Goal: Find specific page/section: Find specific page/section

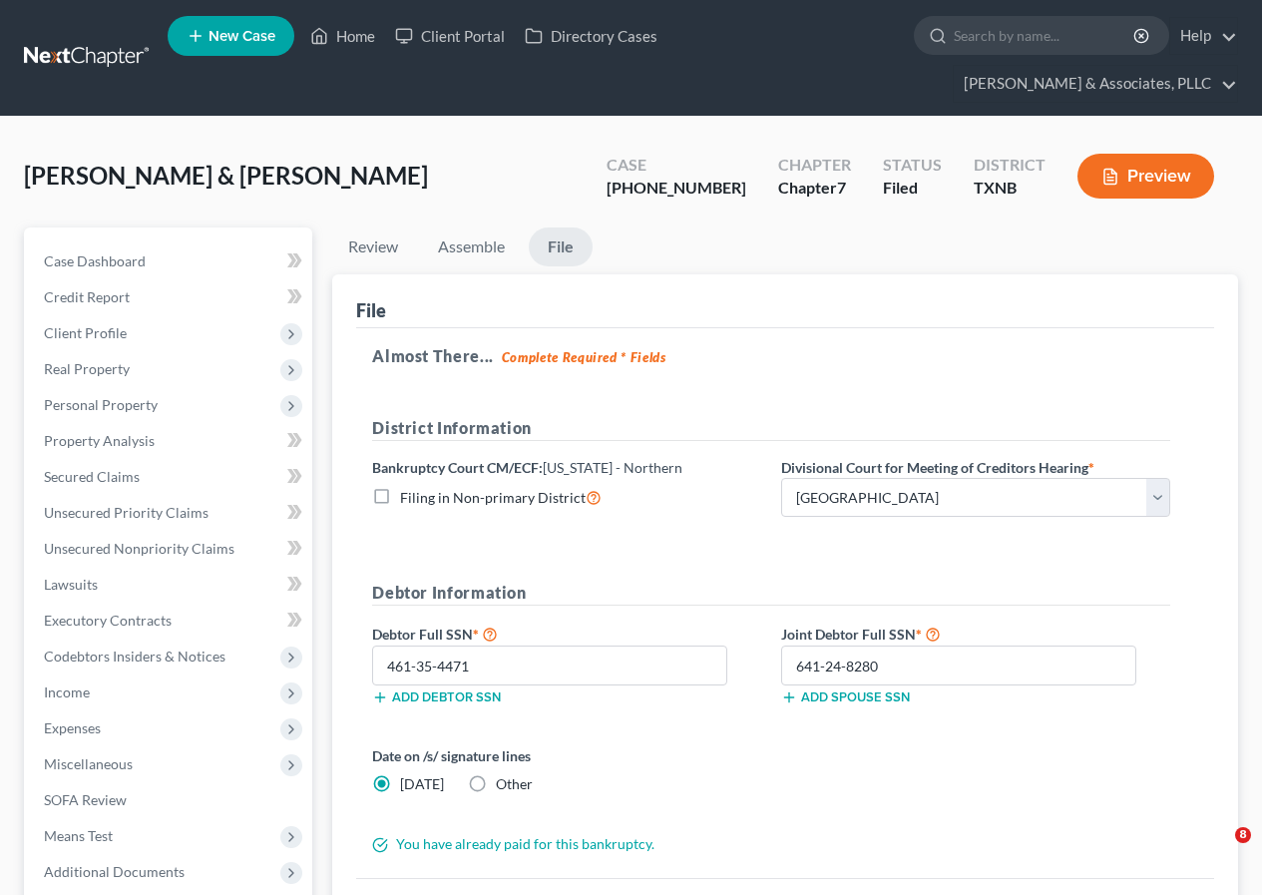
select select "2"
click at [351, 33] on link "Home" at bounding box center [342, 36] width 85 height 36
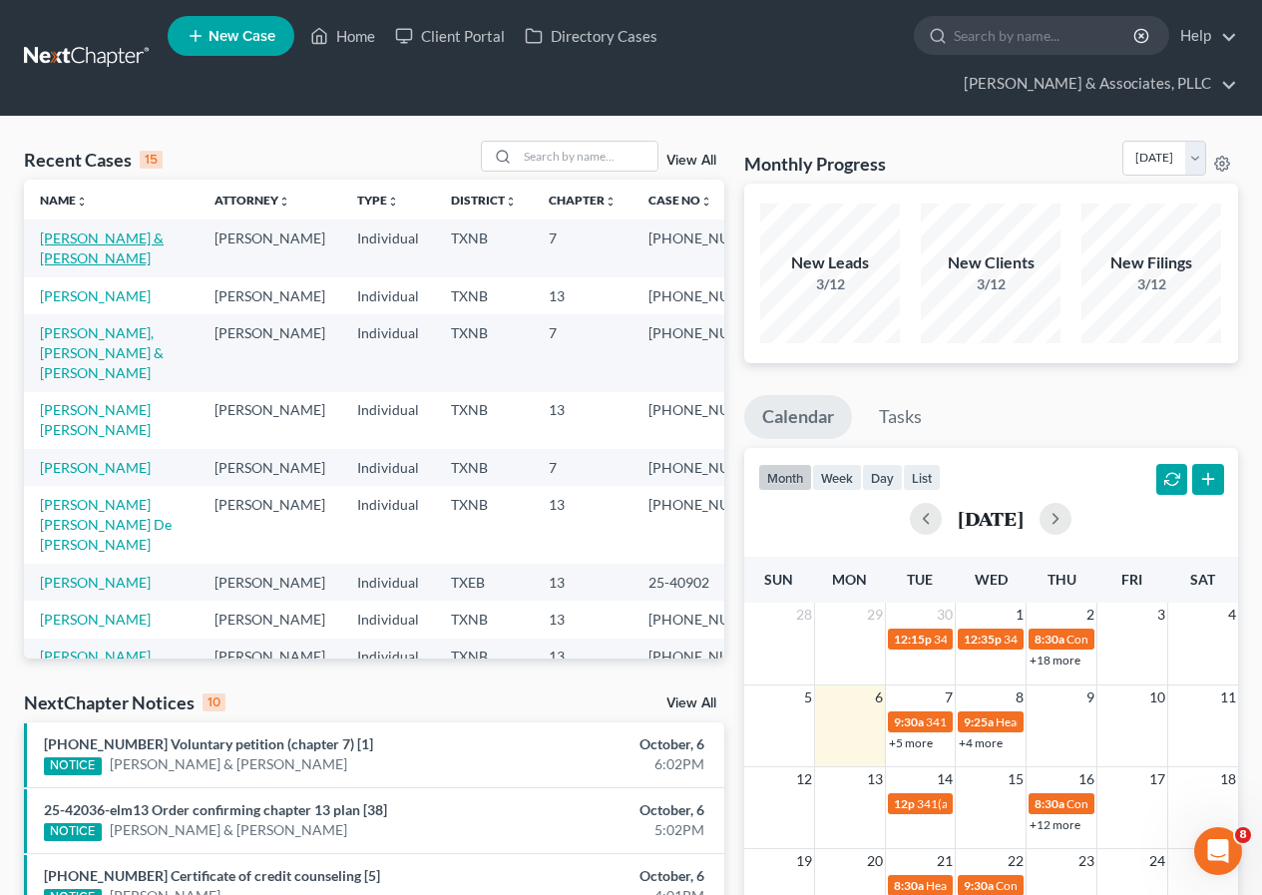
click at [72, 238] on link "[PERSON_NAME] & [PERSON_NAME]" at bounding box center [102, 247] width 124 height 37
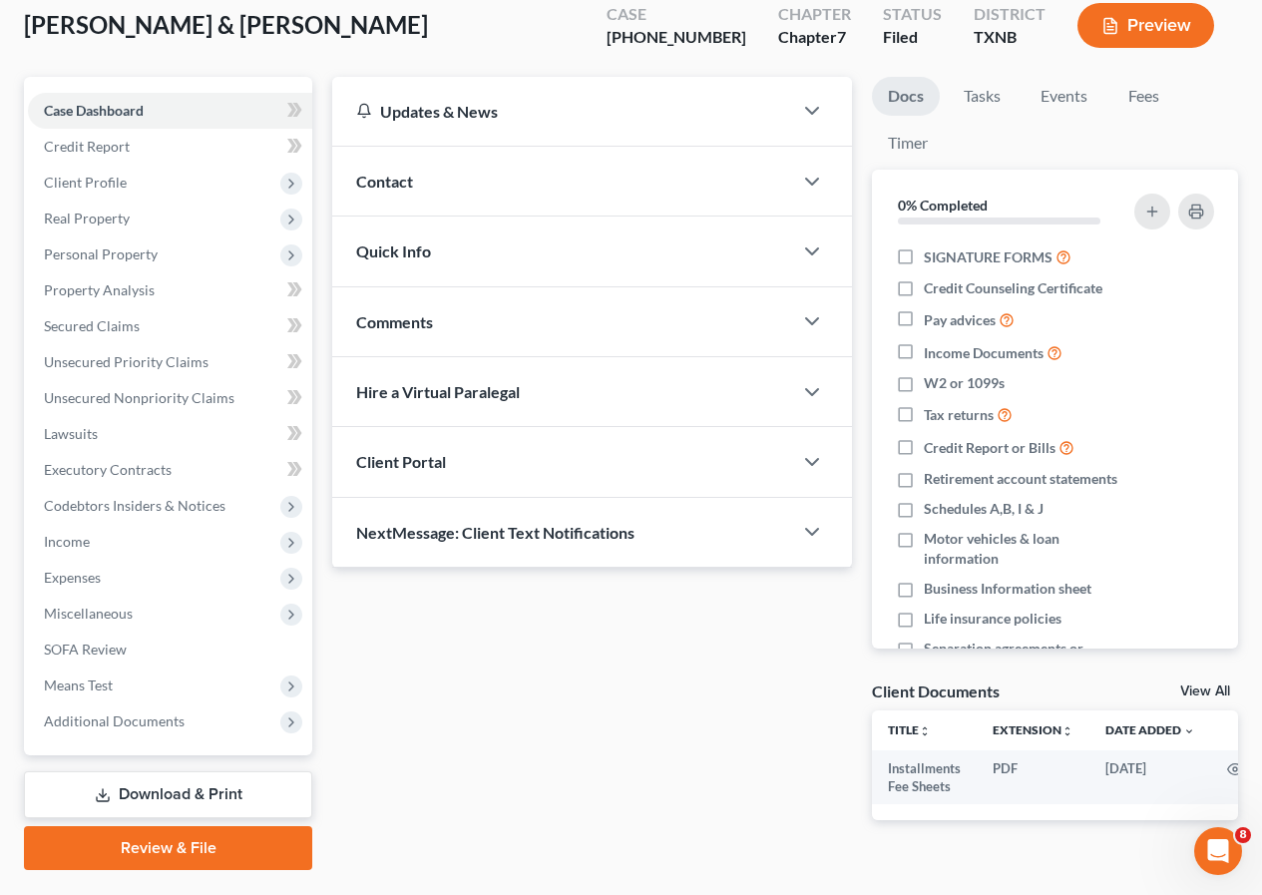
scroll to position [201, 0]
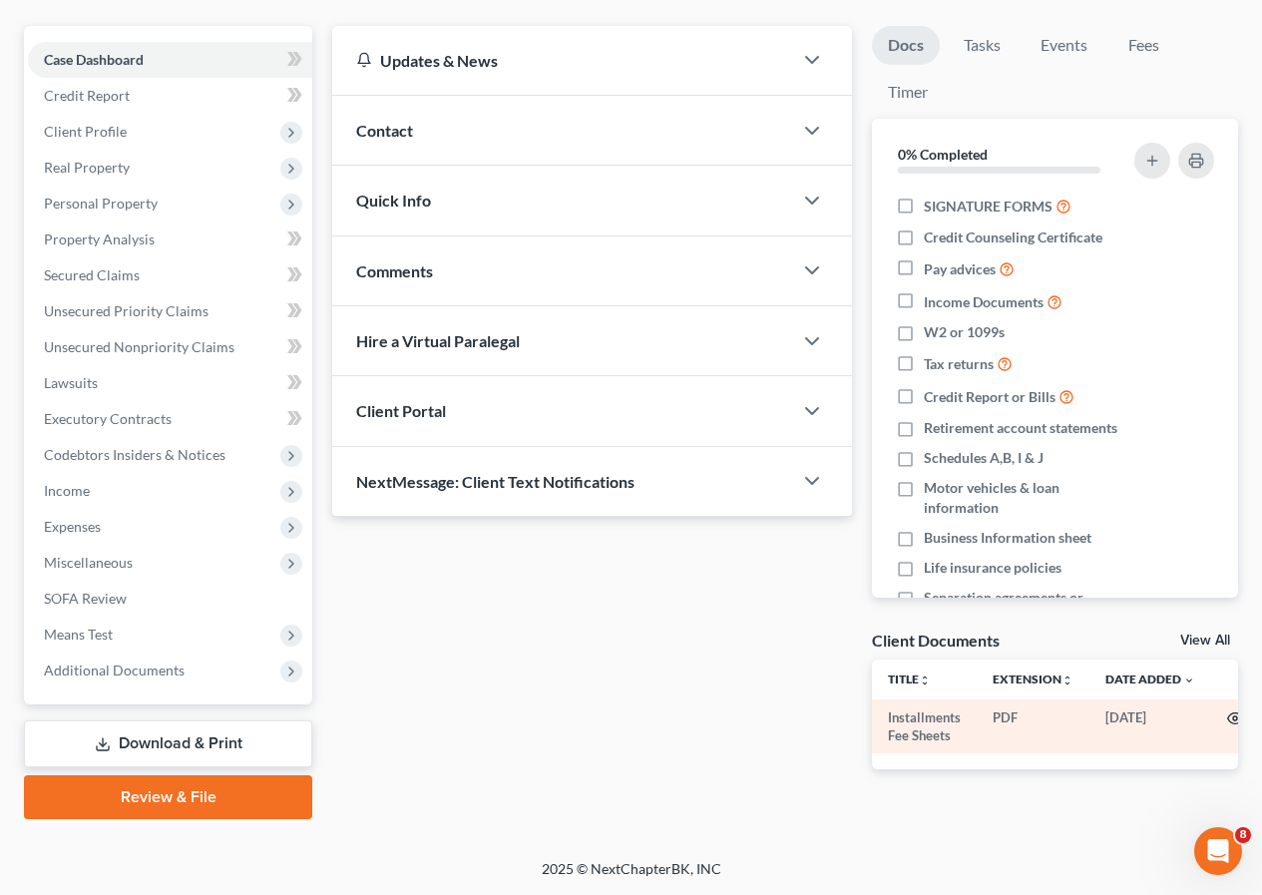
click at [1233, 718] on circle "button" at bounding box center [1235, 718] width 4 height 4
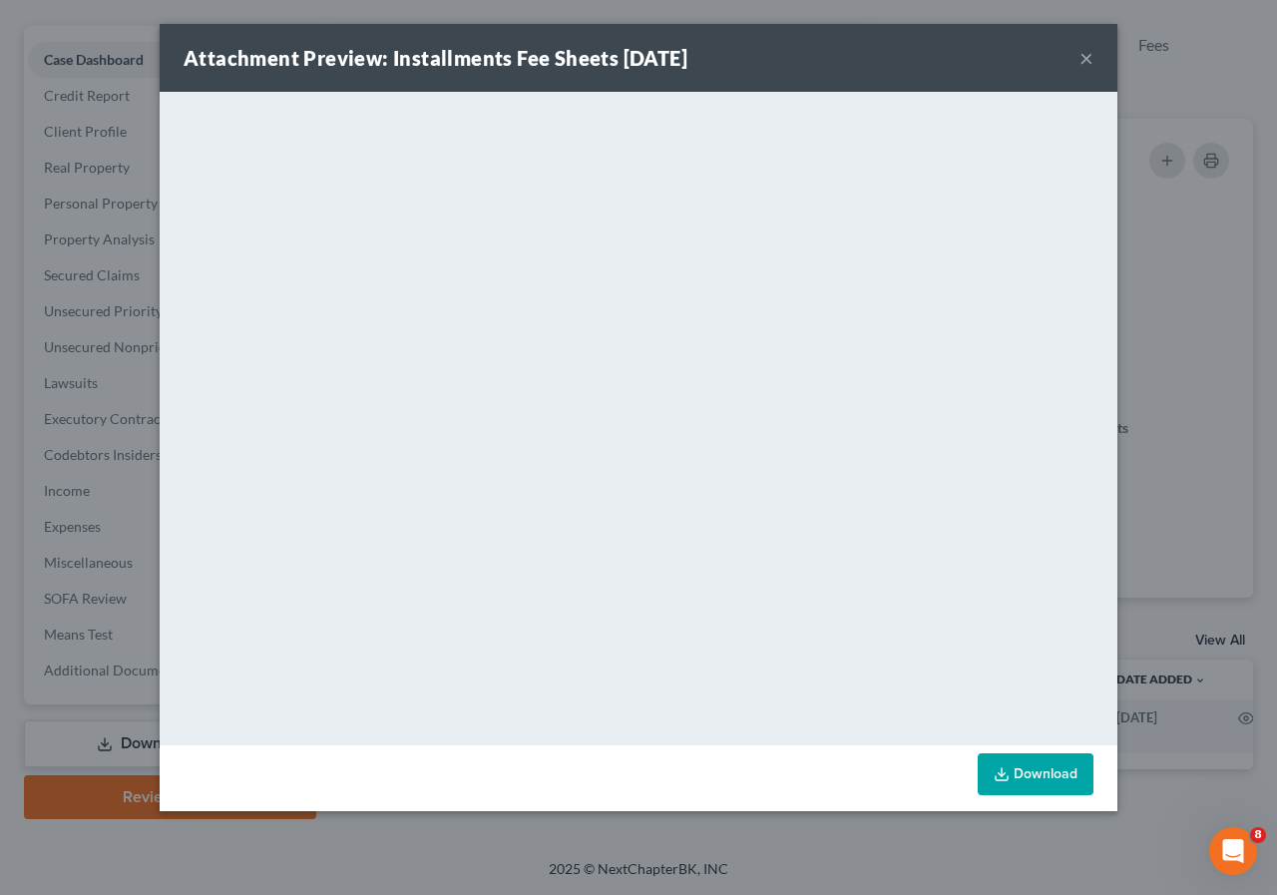
drag, startPoint x: 1087, startPoint y: 59, endPoint x: 1024, endPoint y: 93, distance: 71.4
click at [1087, 59] on button "×" at bounding box center [1086, 58] width 14 height 24
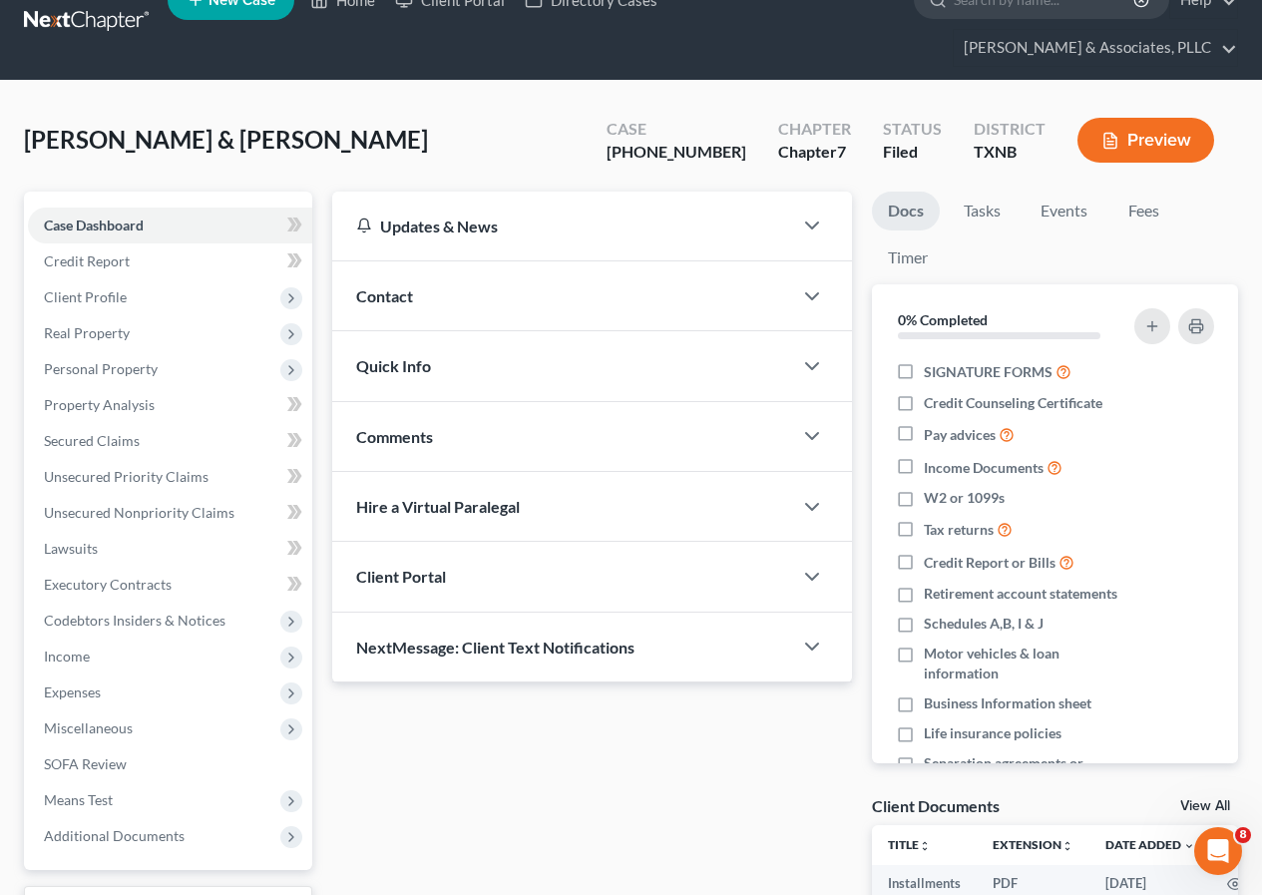
scroll to position [0, 0]
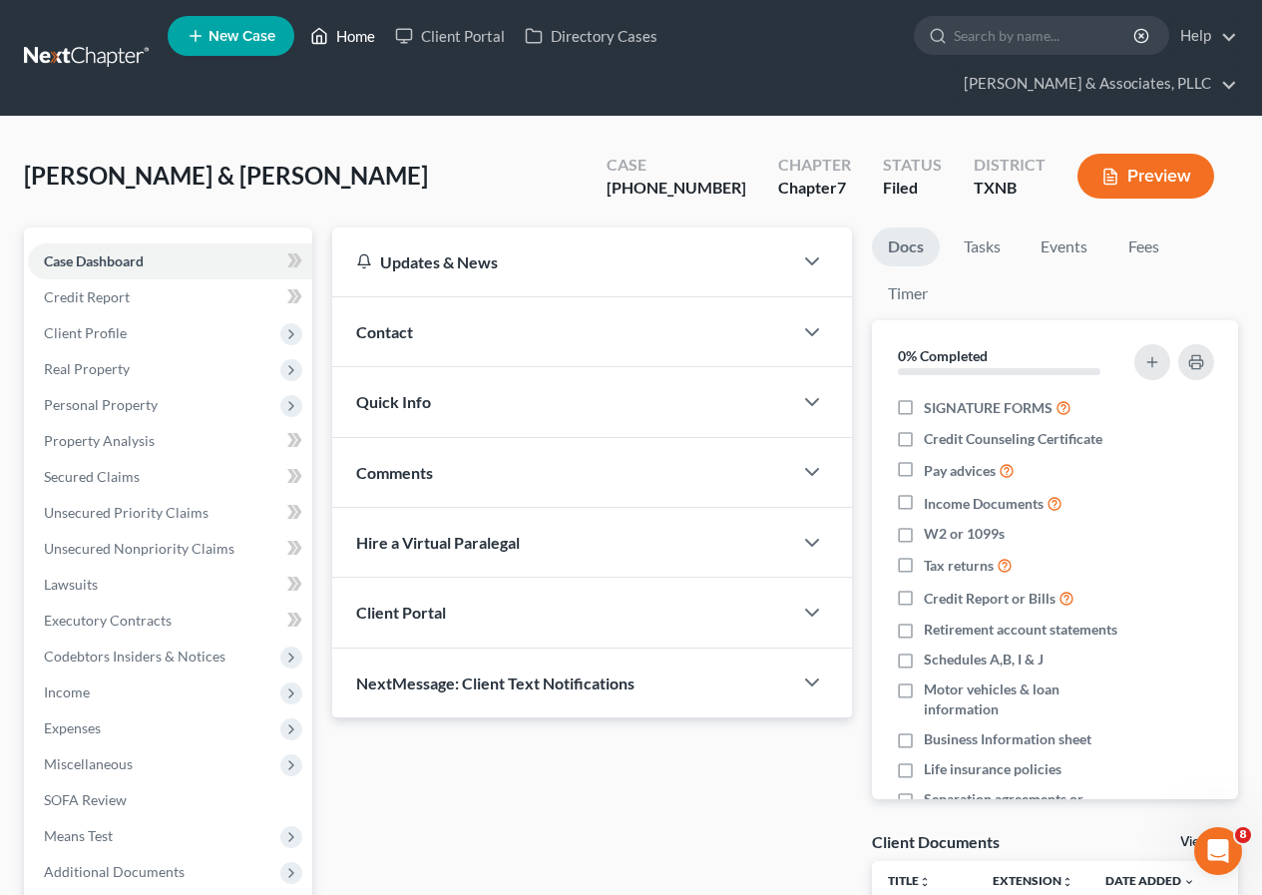
click at [353, 31] on link "Home" at bounding box center [342, 36] width 85 height 36
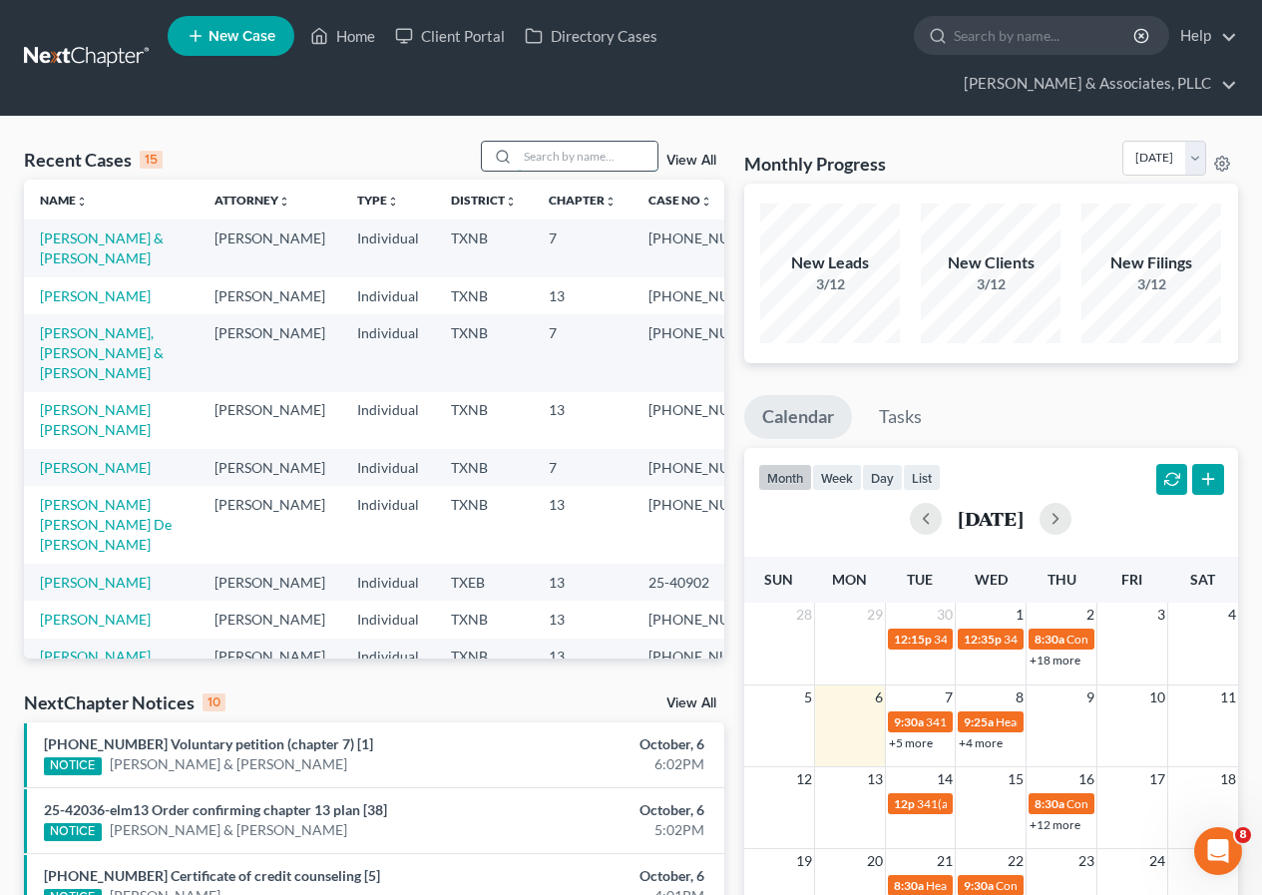
click at [581, 164] on input "search" at bounding box center [588, 156] width 140 height 29
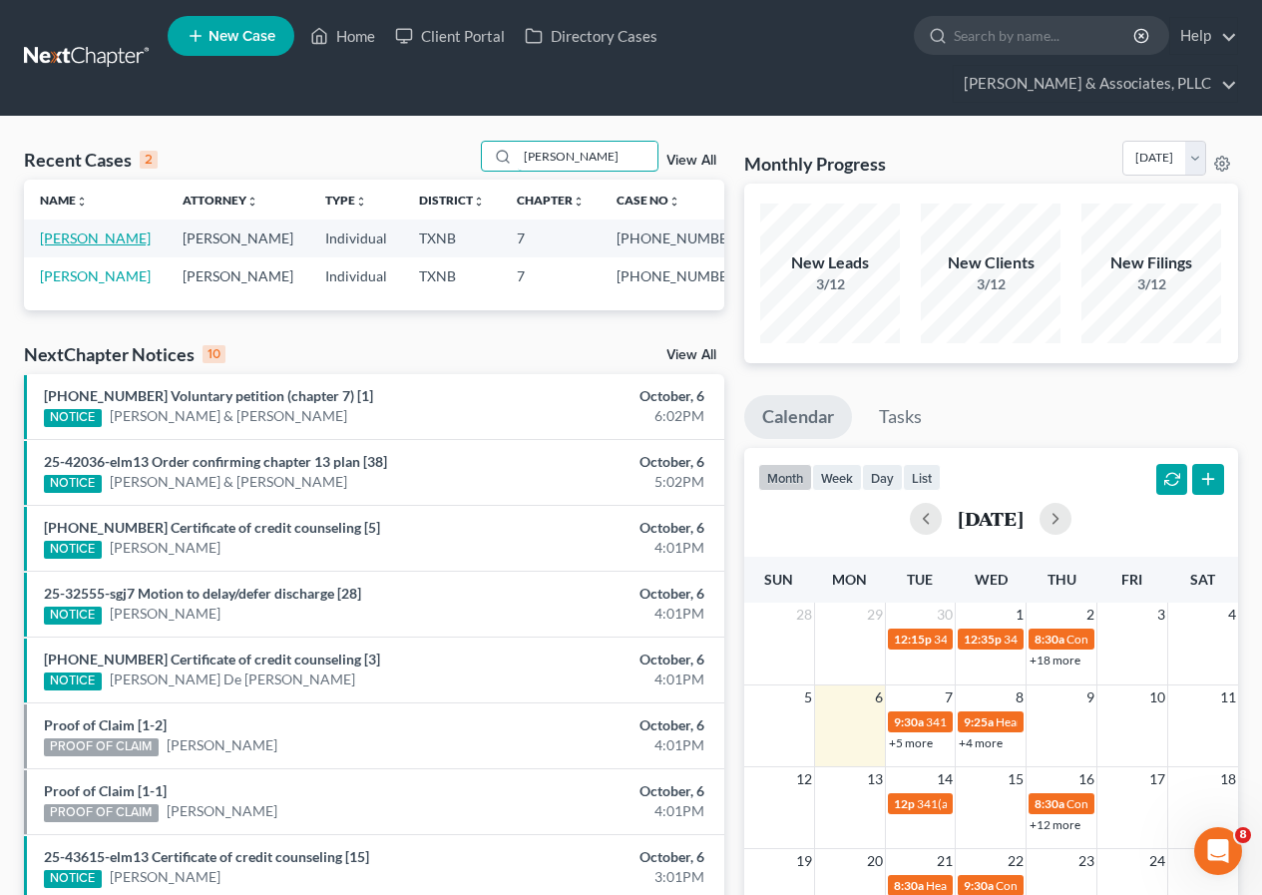
type input "[PERSON_NAME]"
click at [54, 234] on link "[PERSON_NAME]" at bounding box center [95, 237] width 111 height 17
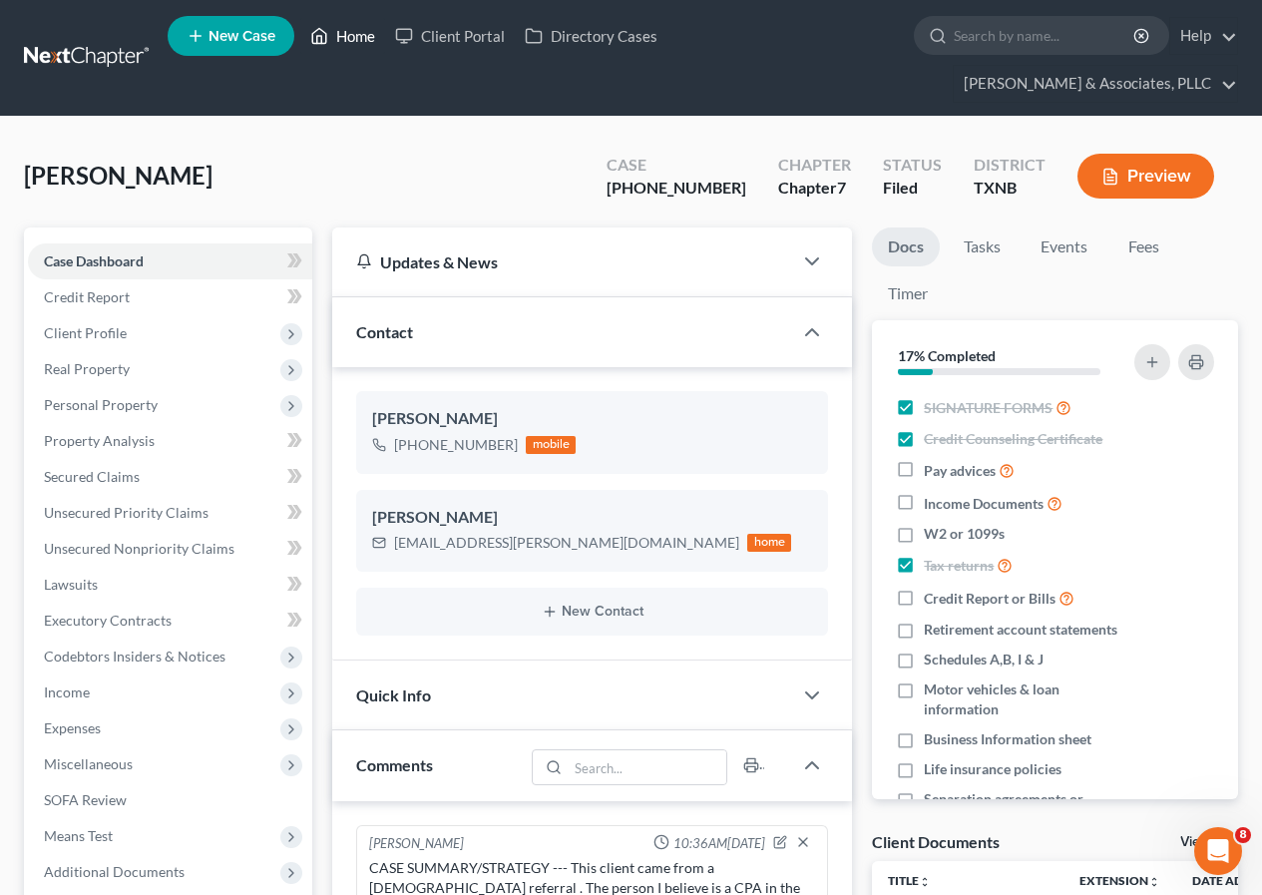
click at [350, 36] on link "Home" at bounding box center [342, 36] width 85 height 36
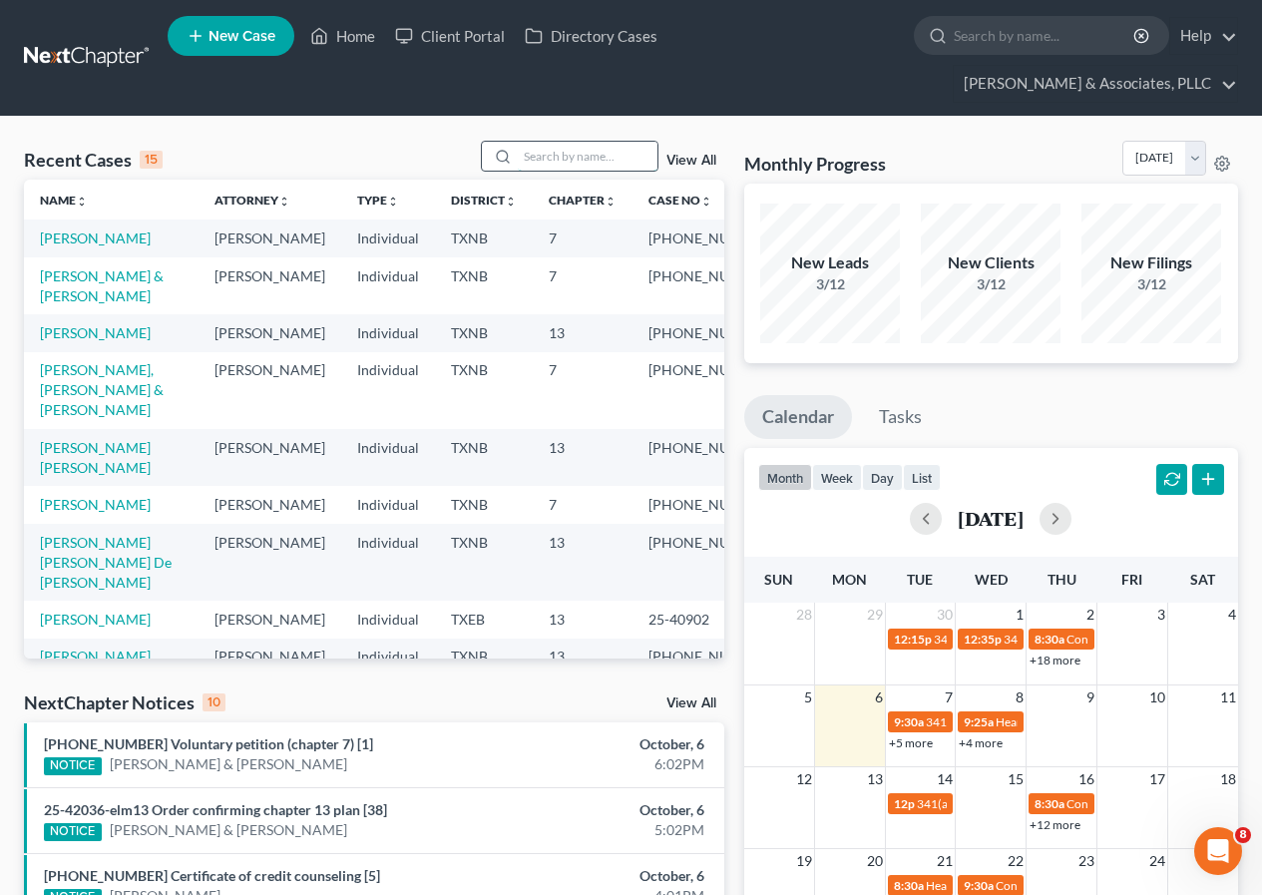
click at [572, 155] on input "search" at bounding box center [588, 156] width 140 height 29
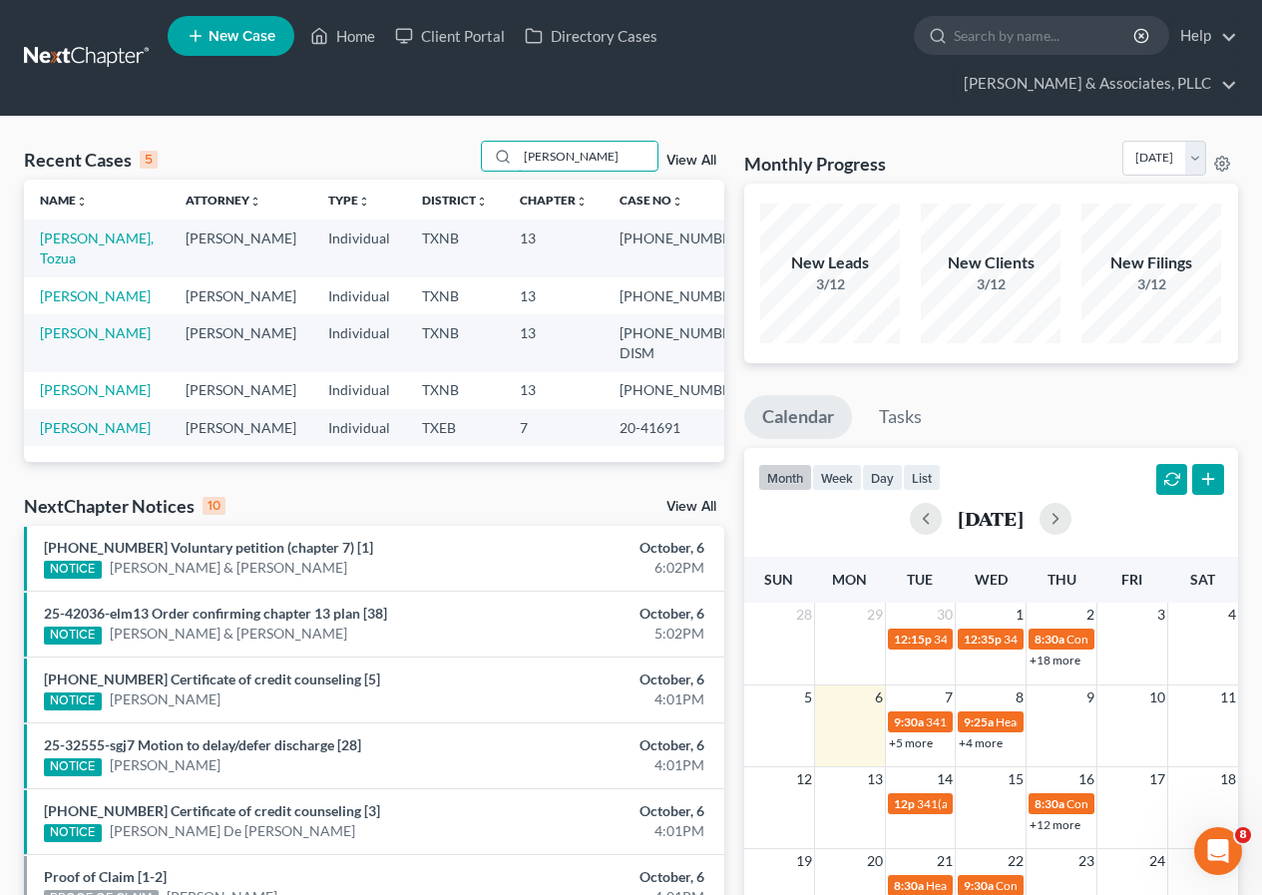
type input "[PERSON_NAME]"
click at [60, 247] on td "[PERSON_NAME], Tozua" at bounding box center [97, 247] width 146 height 57
click at [60, 243] on link "[PERSON_NAME], Tozua" at bounding box center [97, 247] width 114 height 37
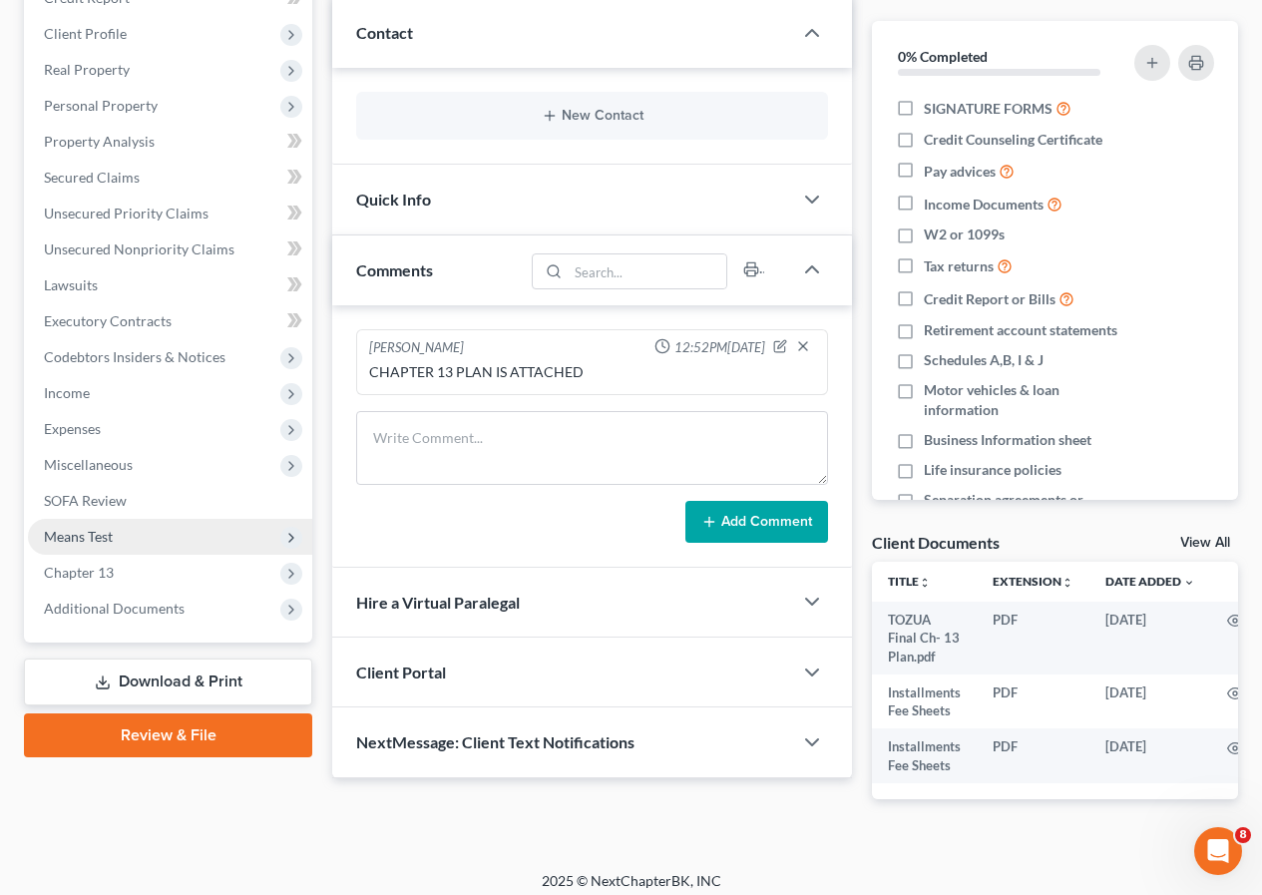
scroll to position [326, 0]
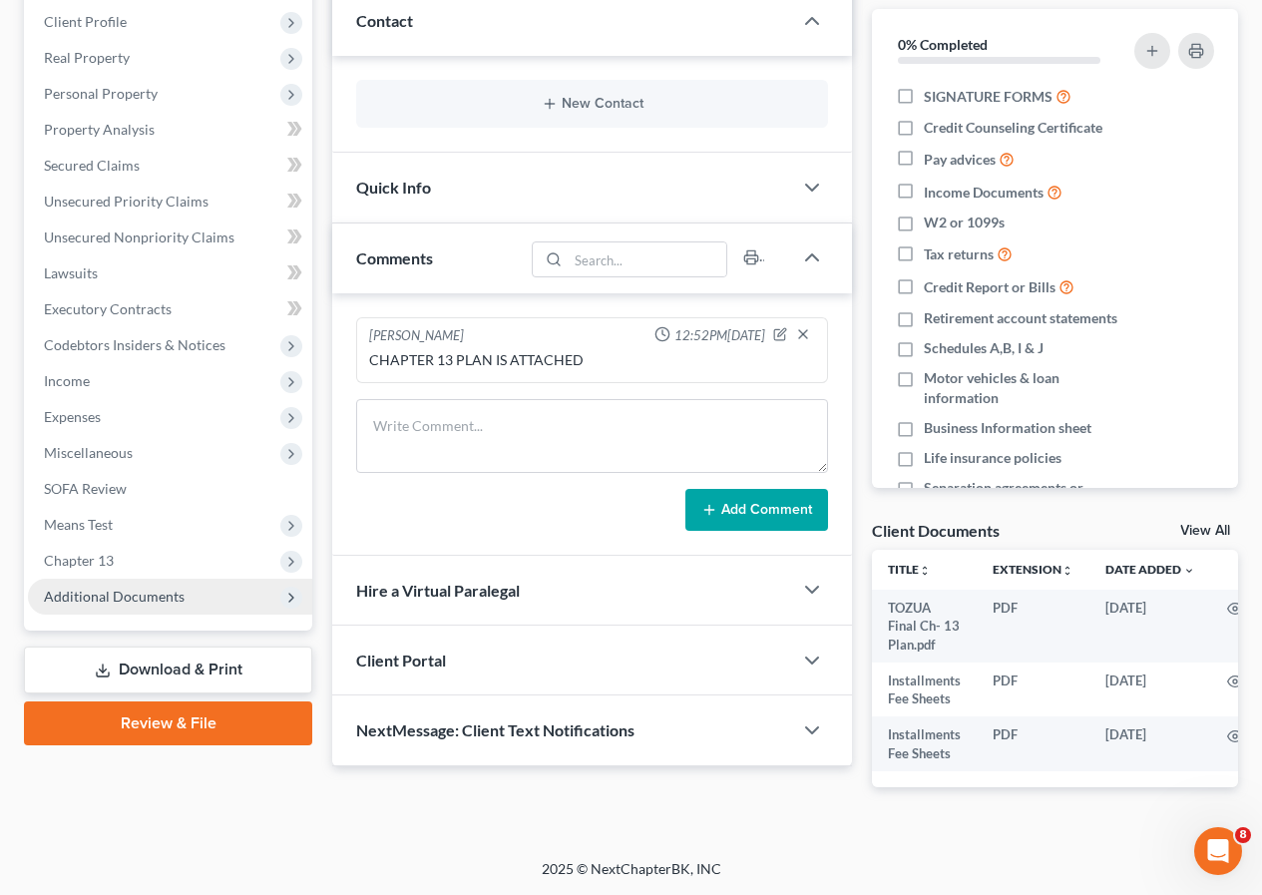
click at [123, 587] on span "Additional Documents" at bounding box center [114, 595] width 141 height 17
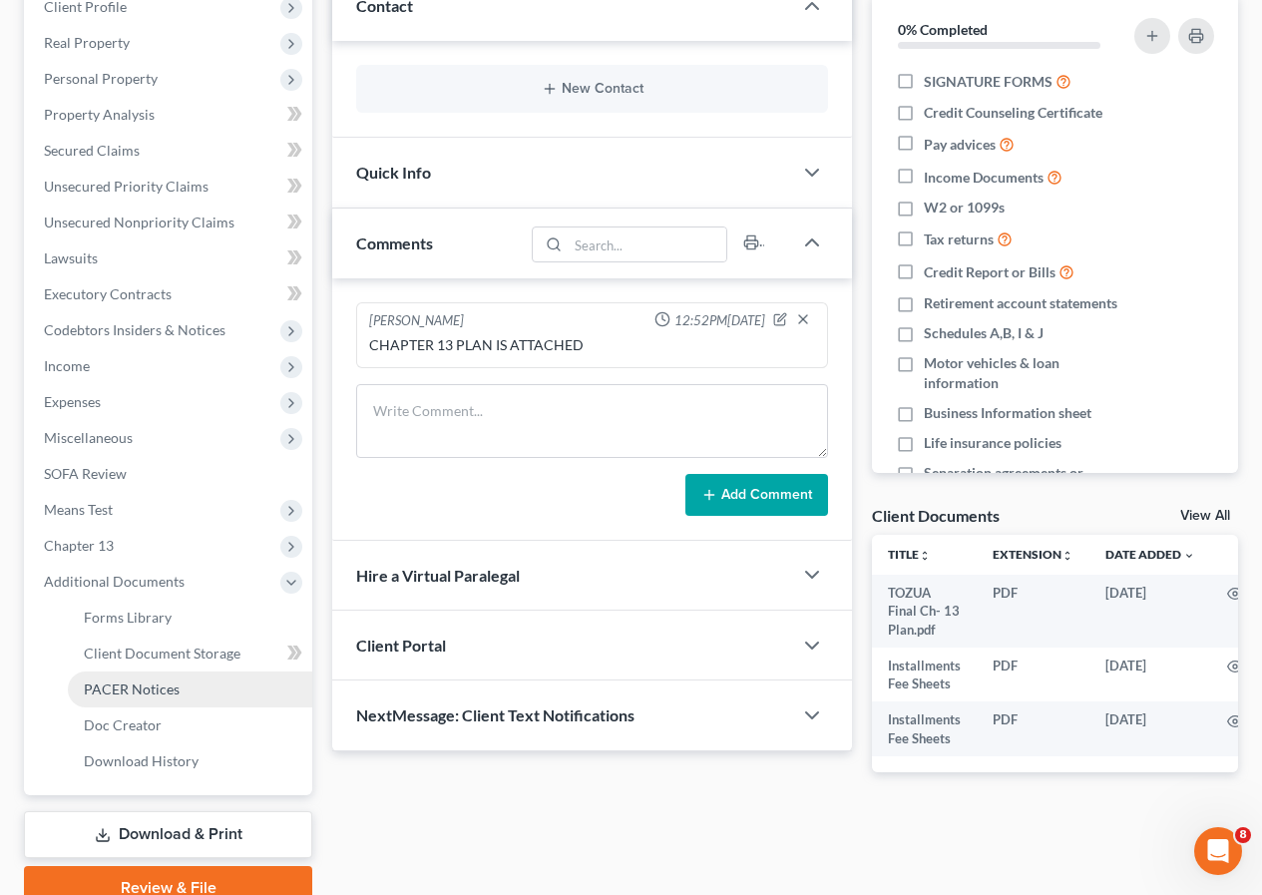
click at [170, 685] on span "PACER Notices" at bounding box center [132, 688] width 96 height 17
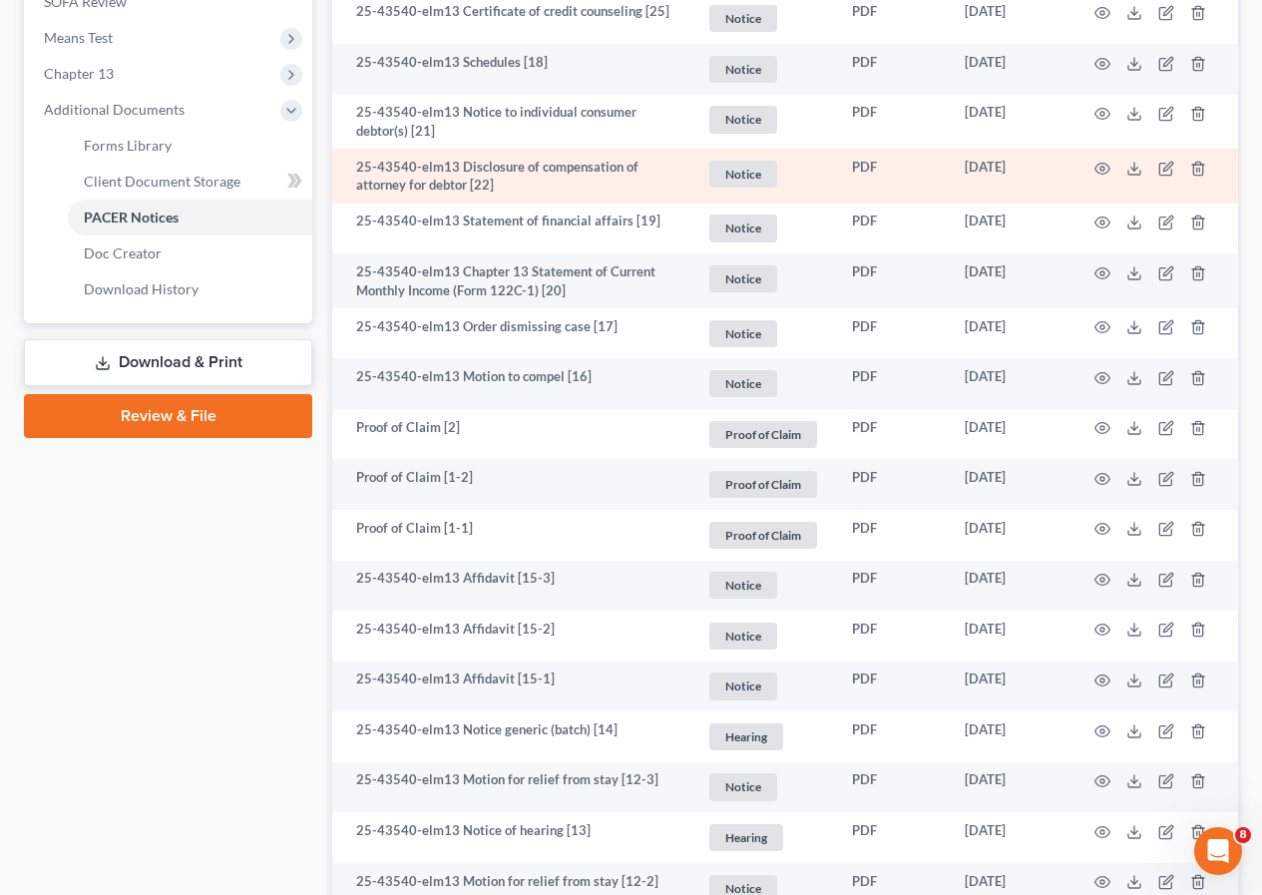
scroll to position [898, 0]
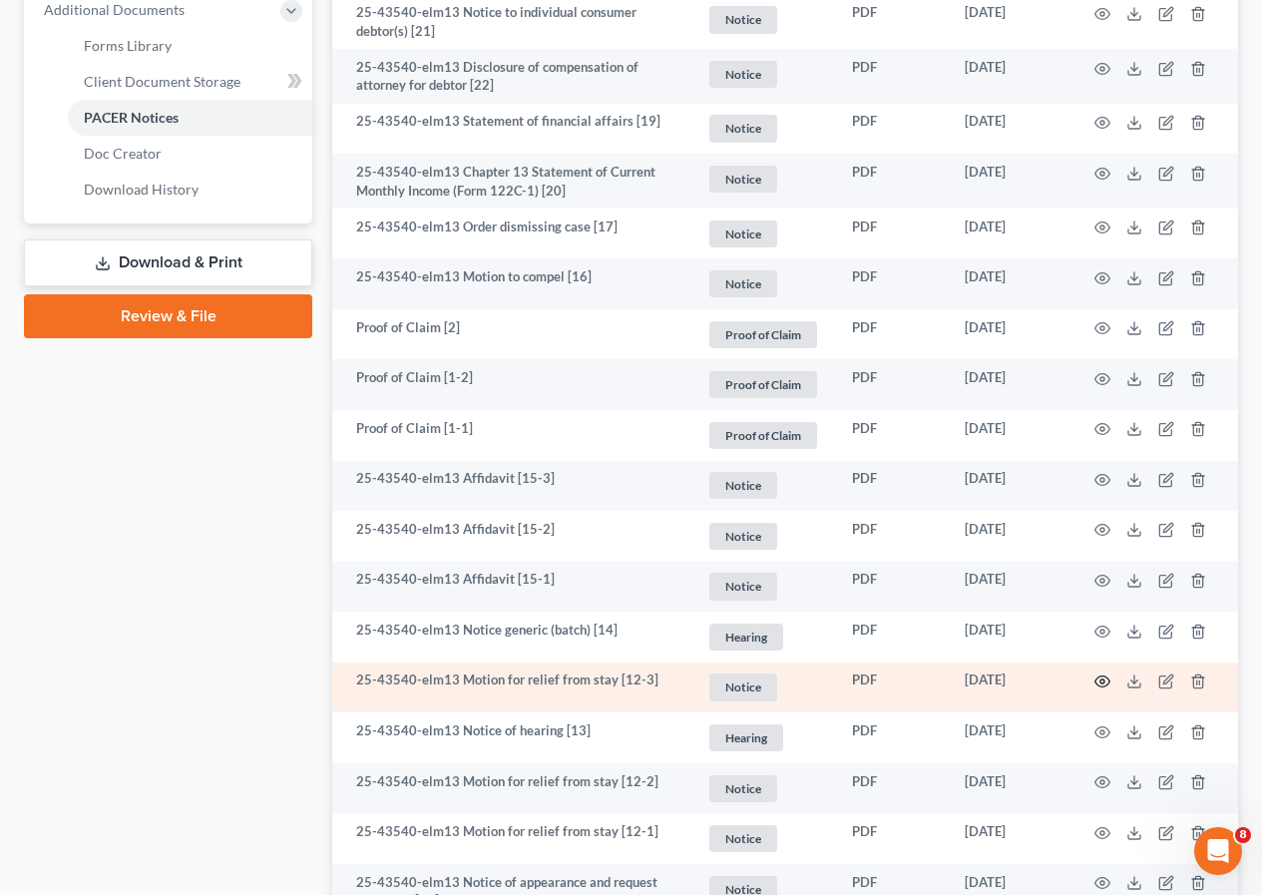
click at [1103, 678] on icon "button" at bounding box center [1102, 681] width 16 height 16
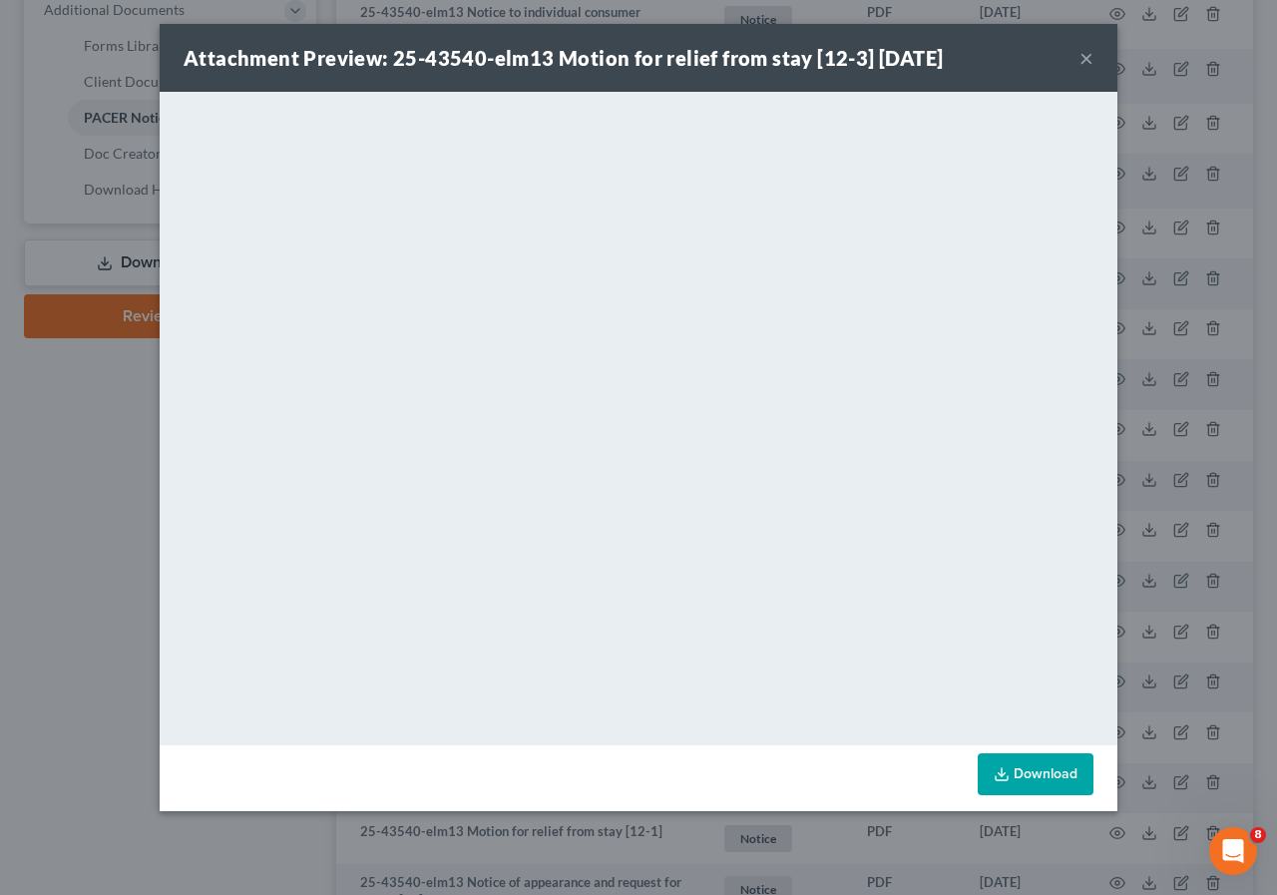
click at [1081, 59] on button "×" at bounding box center [1086, 58] width 14 height 24
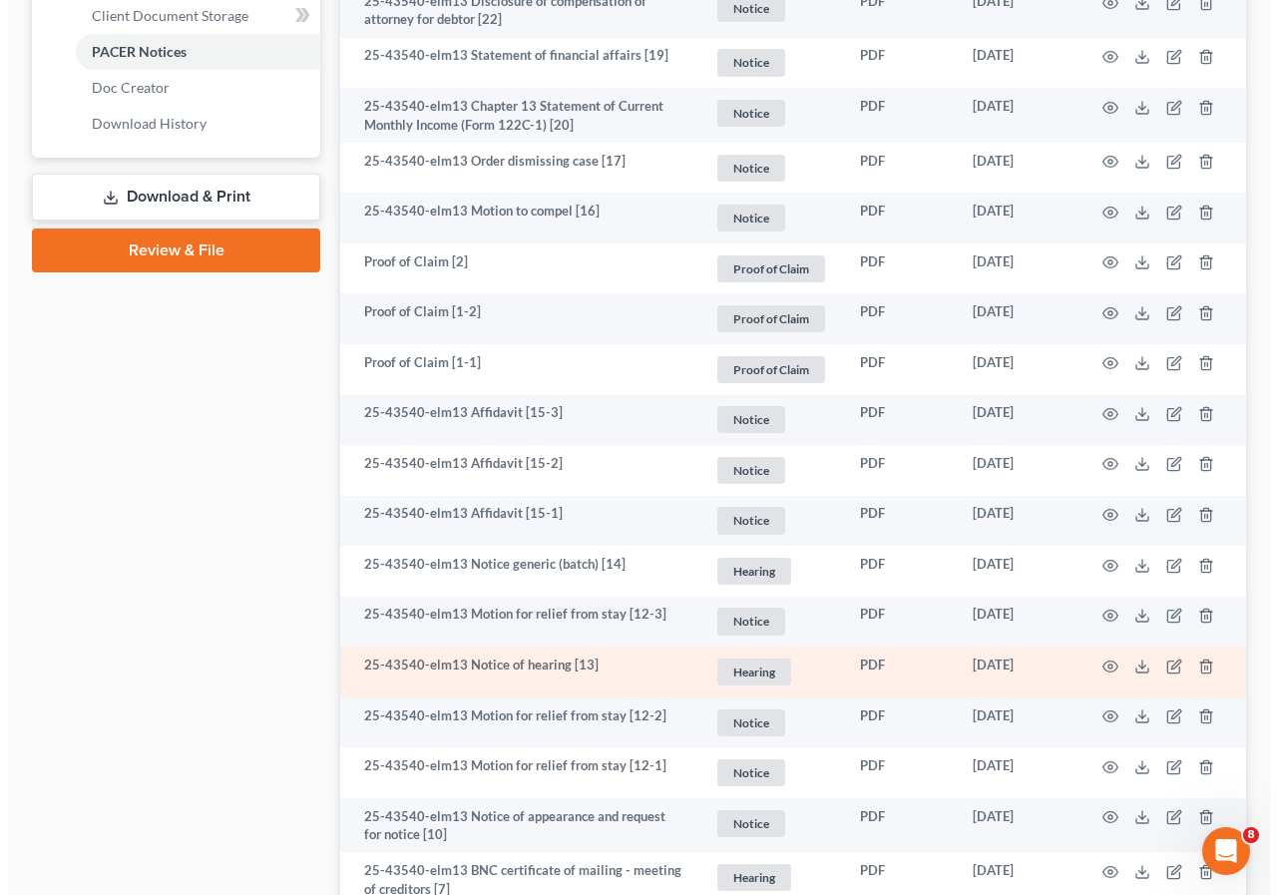
scroll to position [997, 0]
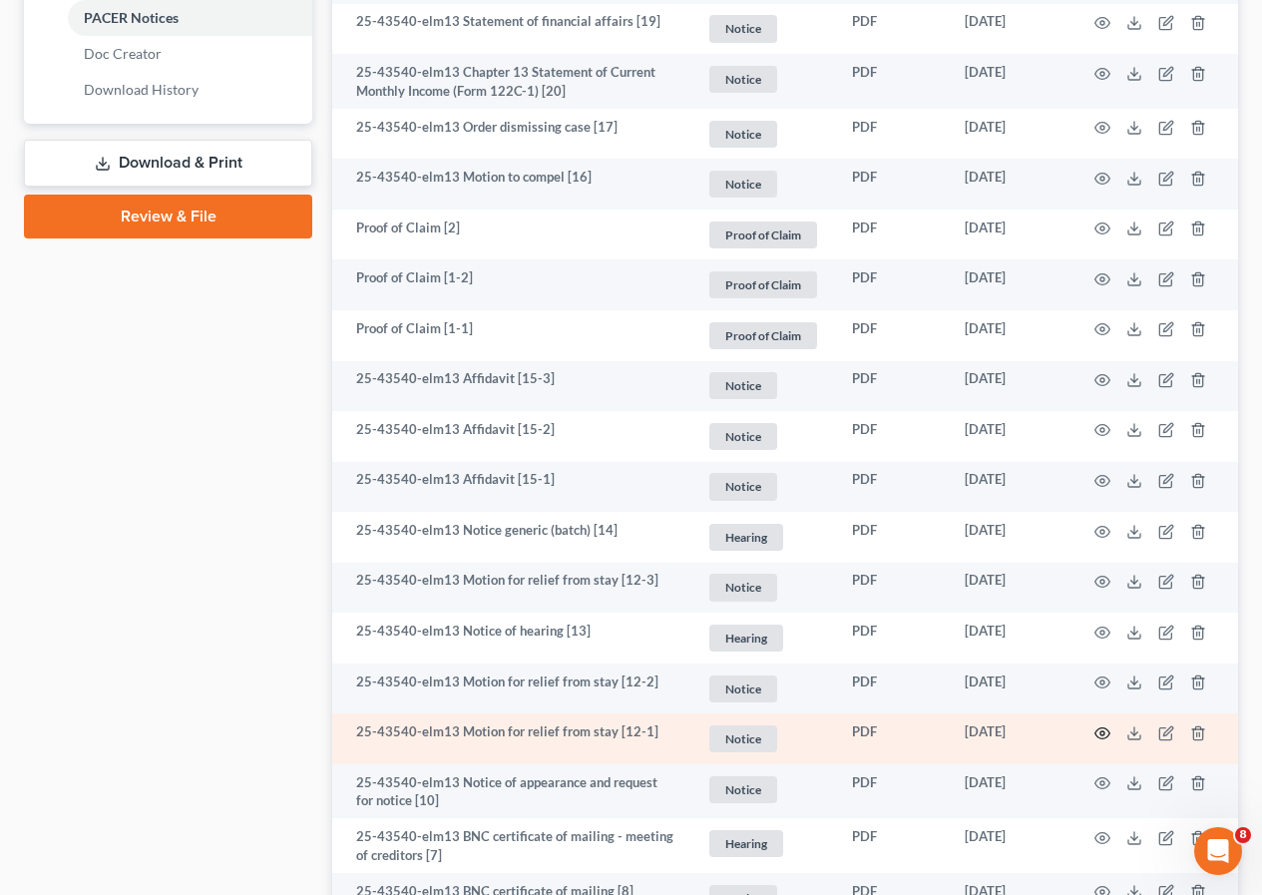
click at [1097, 734] on icon "button" at bounding box center [1102, 733] width 16 height 16
